Goal: Check status: Check status

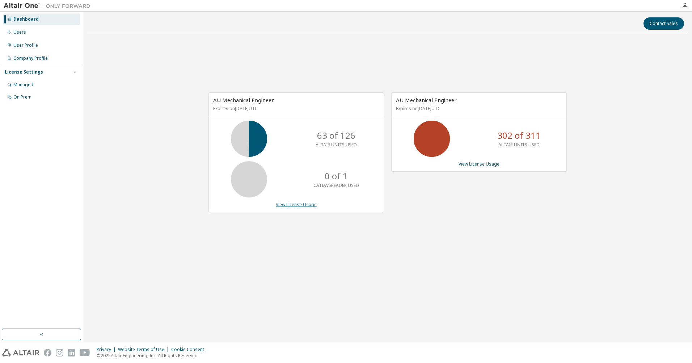
click at [293, 204] on link "View License Usage" at bounding box center [296, 204] width 41 height 6
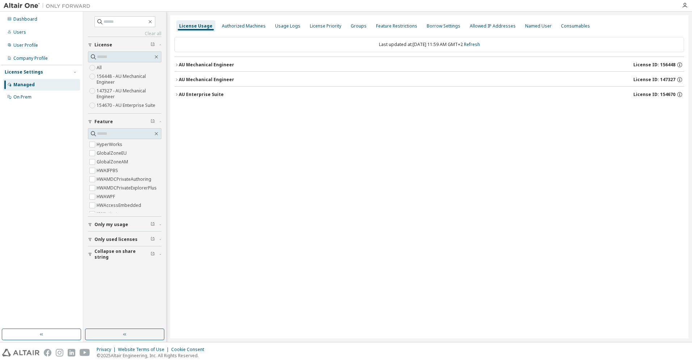
click at [178, 92] on icon "button" at bounding box center [177, 94] width 4 height 4
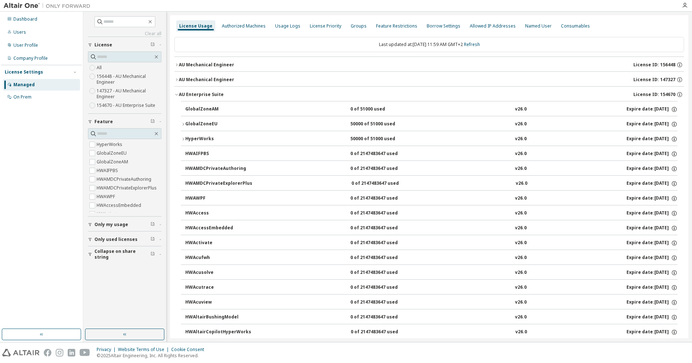
click at [177, 95] on icon "button" at bounding box center [177, 94] width 4 height 4
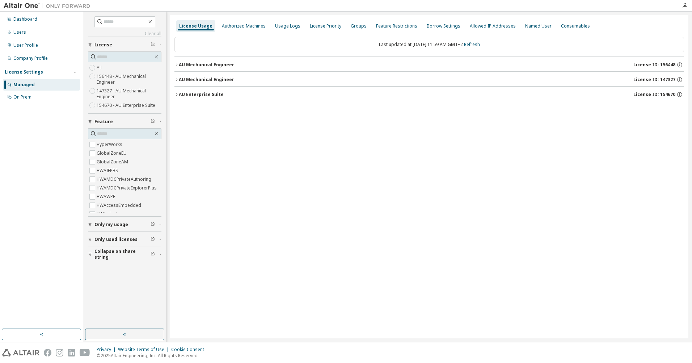
click at [177, 77] on icon "button" at bounding box center [177, 79] width 4 height 4
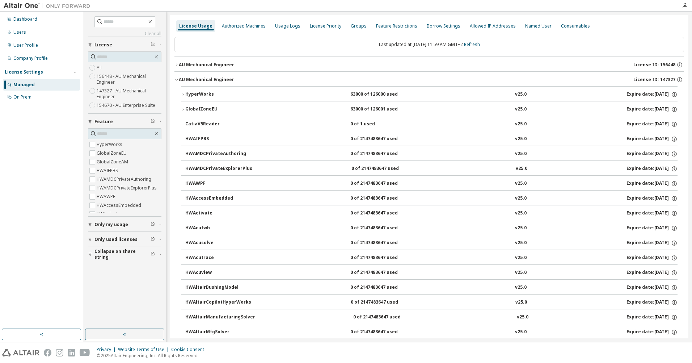
click at [176, 64] on icon "button" at bounding box center [176, 64] width 1 height 3
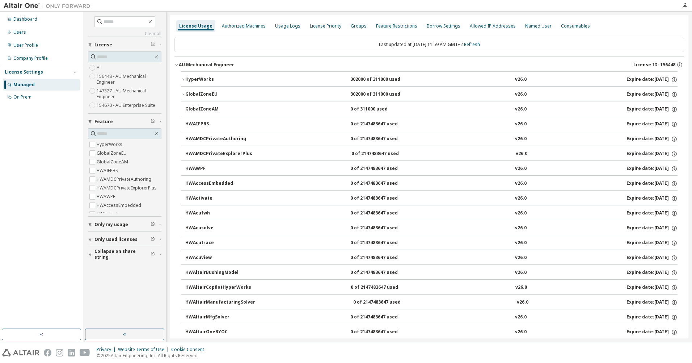
click at [182, 80] on icon "button" at bounding box center [183, 79] width 4 height 4
